Goal: Communication & Community: Answer question/provide support

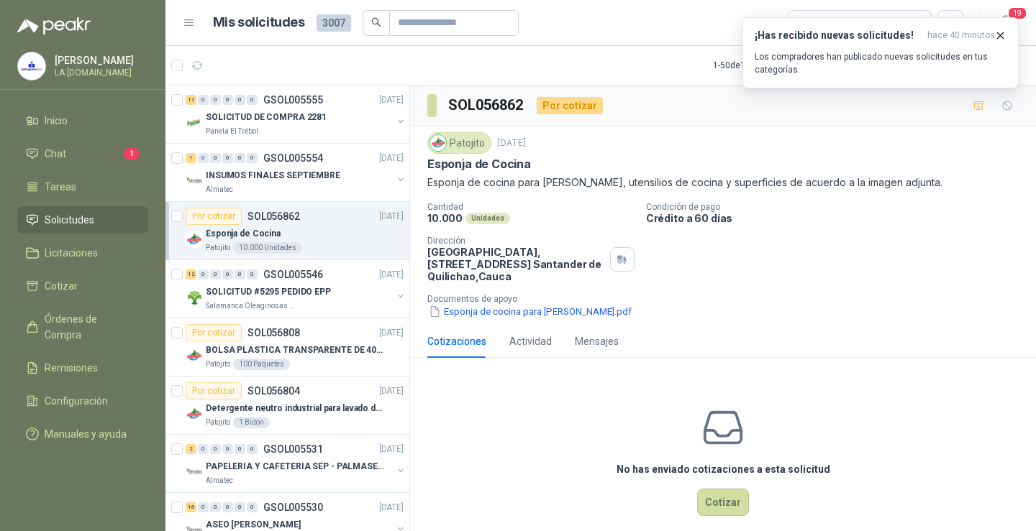
click at [86, 140] on link "Chat 1" at bounding box center [82, 153] width 131 height 27
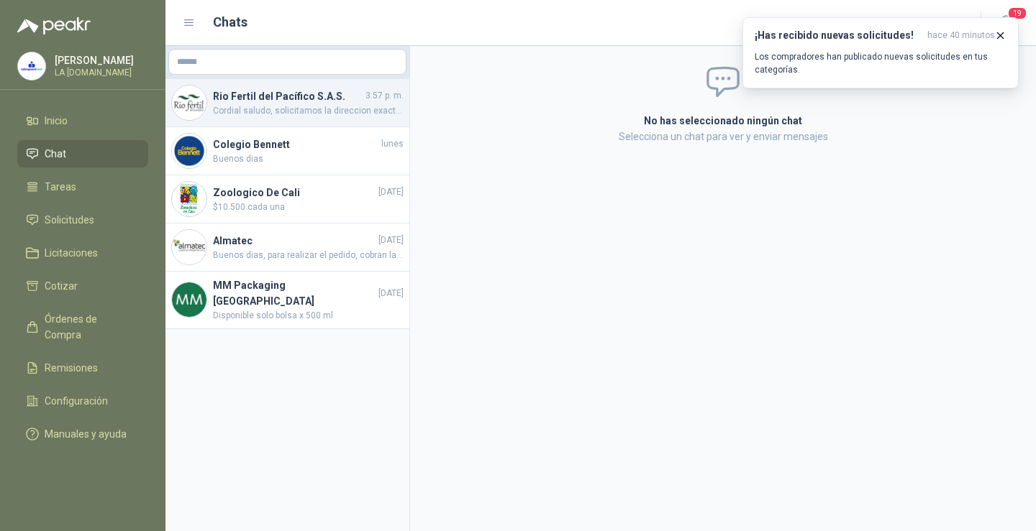
click at [296, 96] on h4 "Rio Fertil del Pacífico S.A.S." at bounding box center [288, 96] width 150 height 16
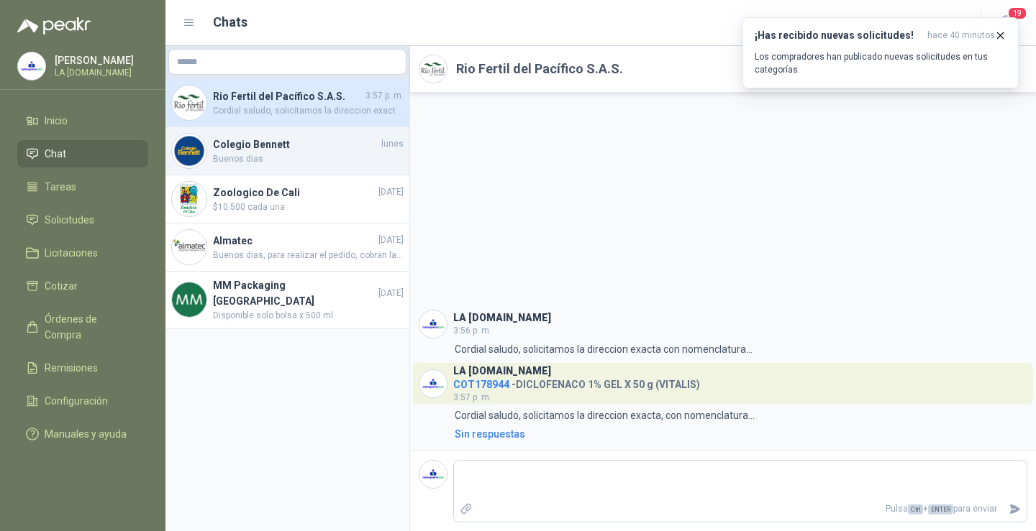
click at [290, 158] on span "Buenos dias" at bounding box center [308, 159] width 191 height 14
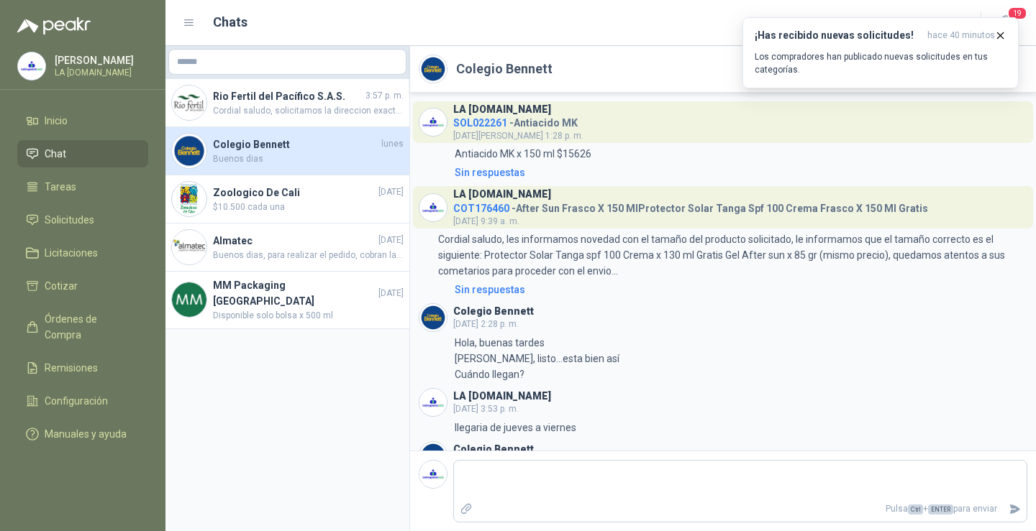
scroll to position [238, 0]
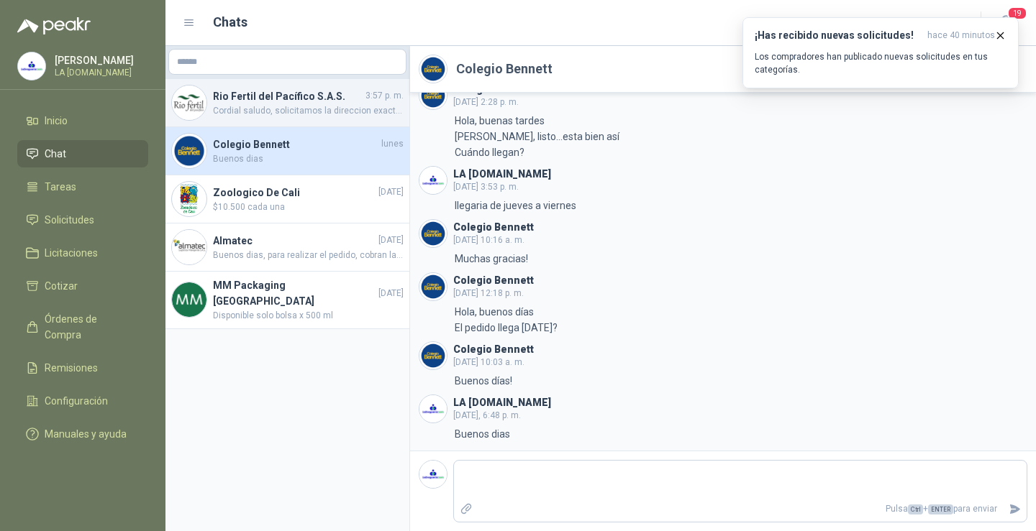
click at [257, 110] on span "Cordial saludo, solicitamos la direccion exacta, con nomenclatura..." at bounding box center [308, 111] width 191 height 14
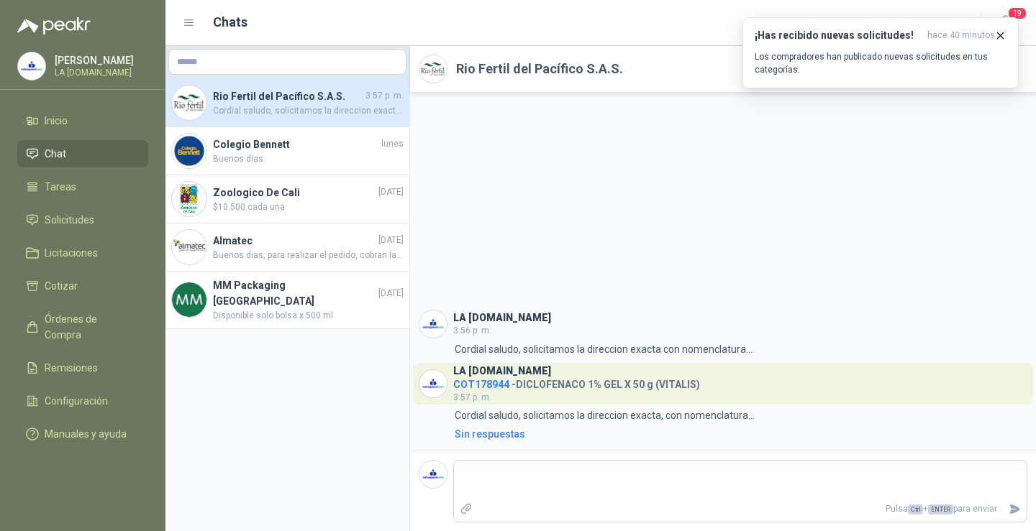
click at [284, 102] on h4 "Rio Fertil del Pacífico S.A.S." at bounding box center [288, 96] width 150 height 16
click at [1013, 12] on span "19" at bounding box center [1017, 13] width 20 height 14
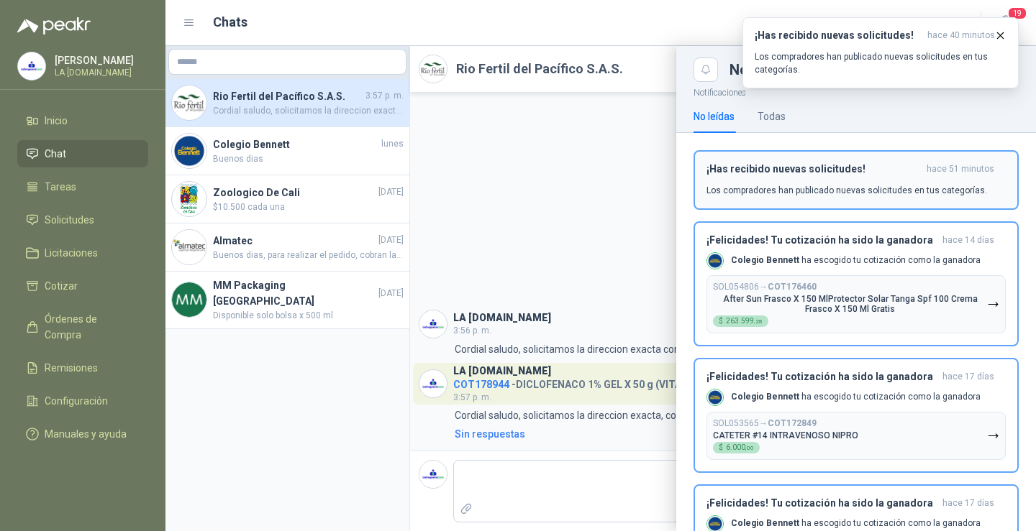
click at [852, 188] on p "Los compradores han publicado nuevas solicitudes en tus categorías." at bounding box center [846, 190] width 280 height 13
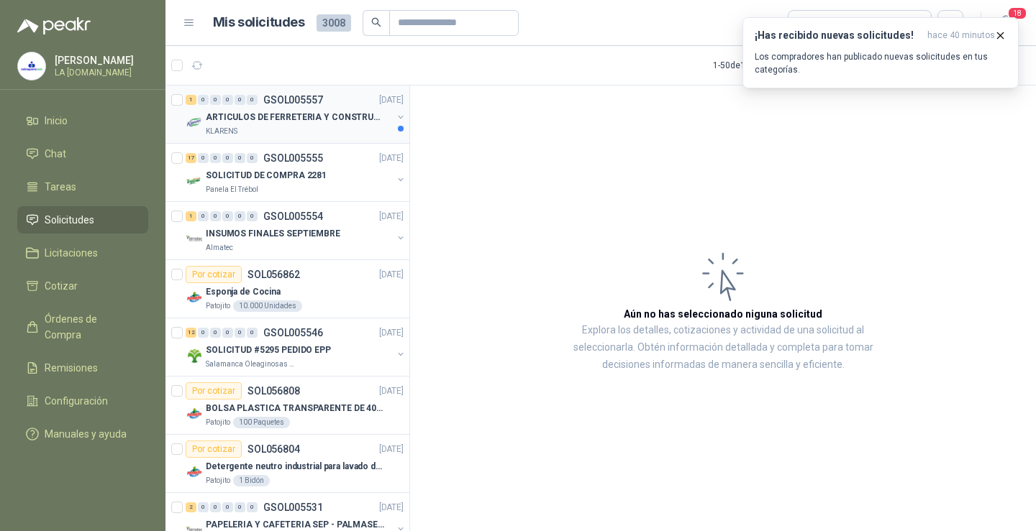
click at [338, 129] on div "KLARENS" at bounding box center [299, 132] width 186 height 12
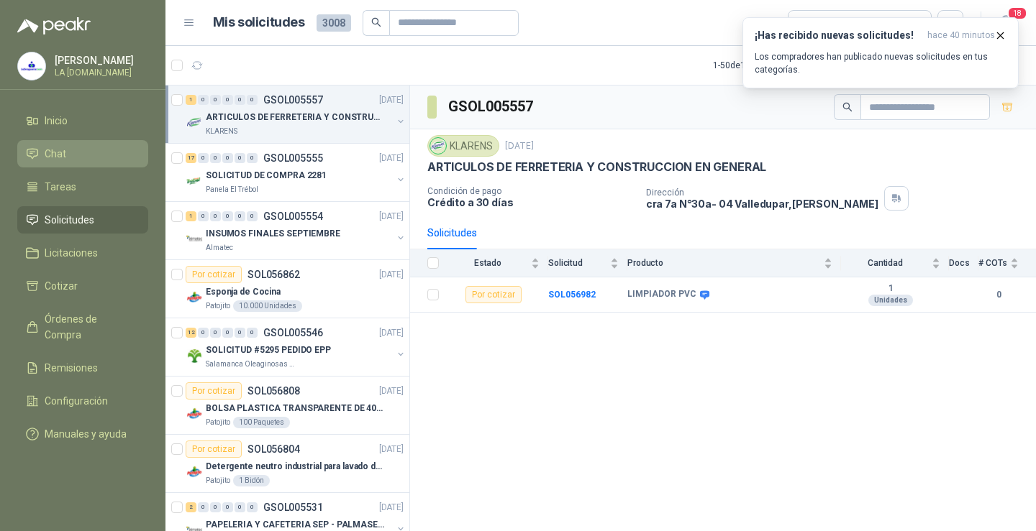
click at [64, 147] on span "Chat" at bounding box center [56, 154] width 22 height 16
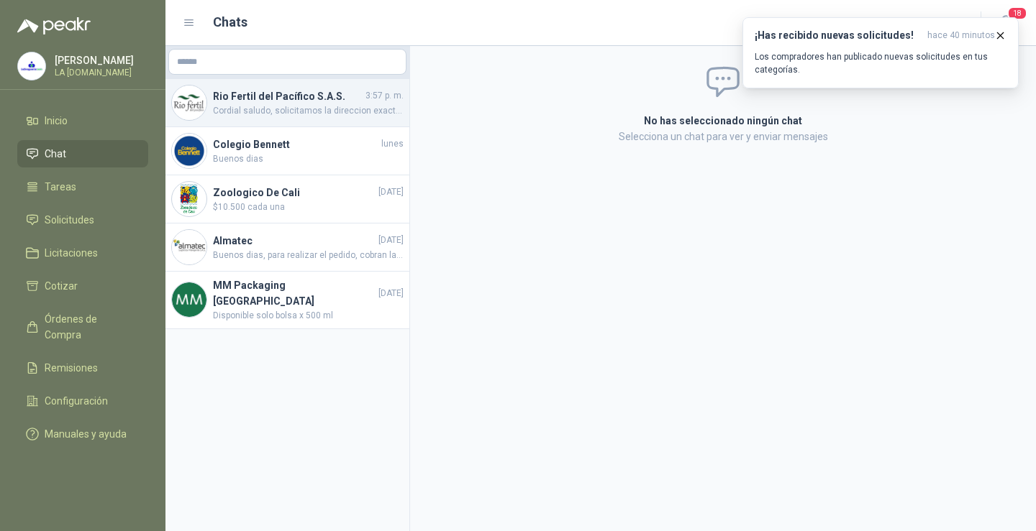
click at [281, 108] on span "Cordial saludo, solicitamos la direccion exacta, con nomenclatura..." at bounding box center [308, 111] width 191 height 14
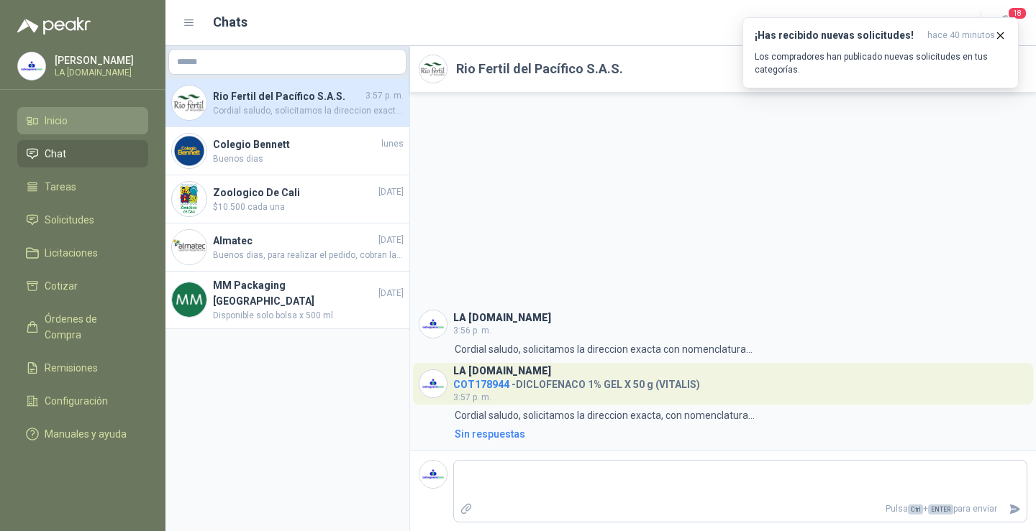
click at [72, 119] on li "Inicio" at bounding box center [83, 121] width 114 height 16
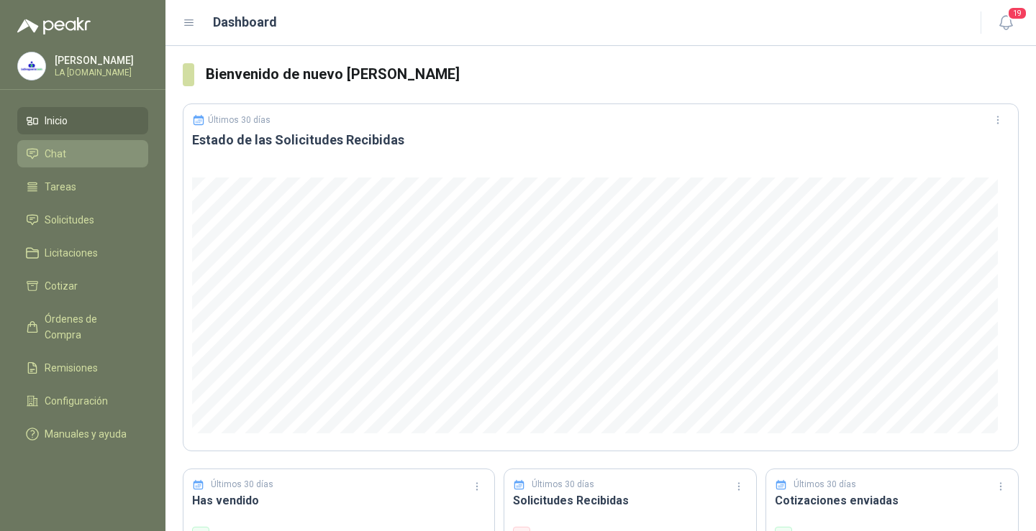
click at [63, 142] on link "Chat" at bounding box center [82, 153] width 131 height 27
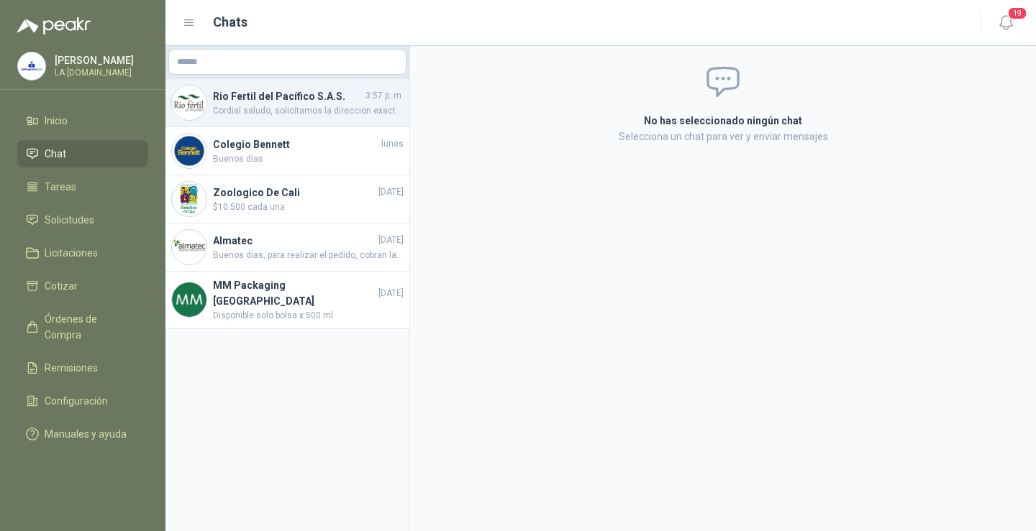
click at [262, 115] on span "Cordial saludo, solicitamos la direccion exacta, con nomenclatura..." at bounding box center [308, 111] width 191 height 14
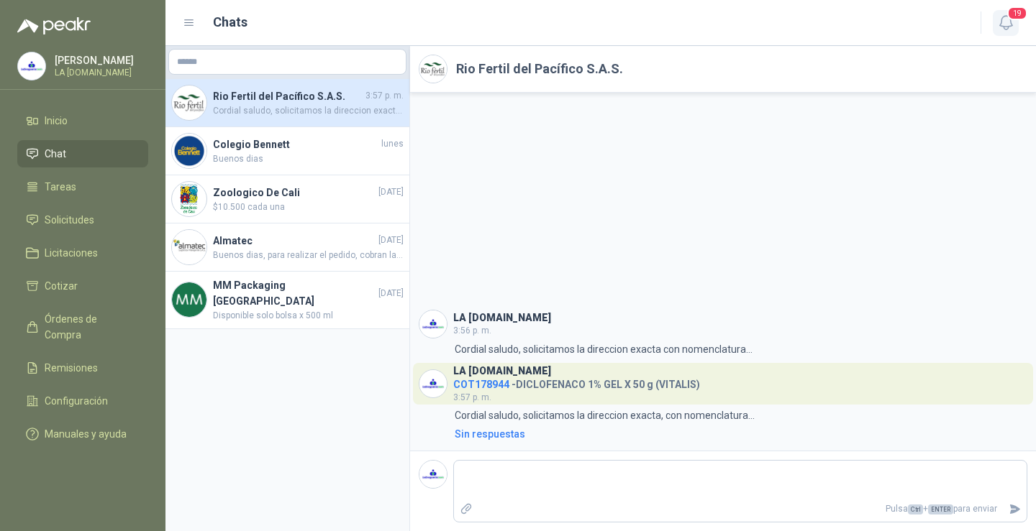
click at [1008, 28] on icon "button" at bounding box center [1005, 23] width 12 height 14
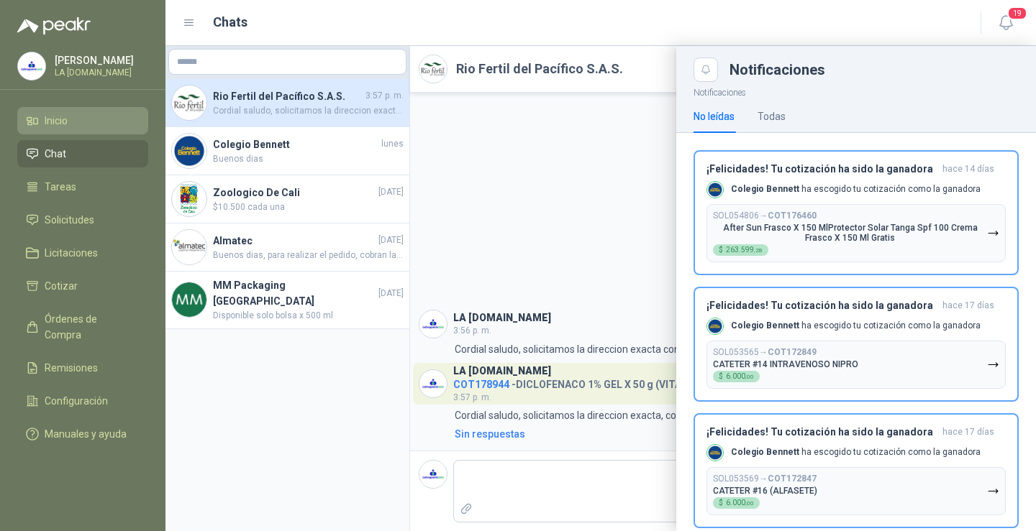
click at [55, 121] on span "Inicio" at bounding box center [56, 121] width 23 height 16
